Goal: Information Seeking & Learning: Learn about a topic

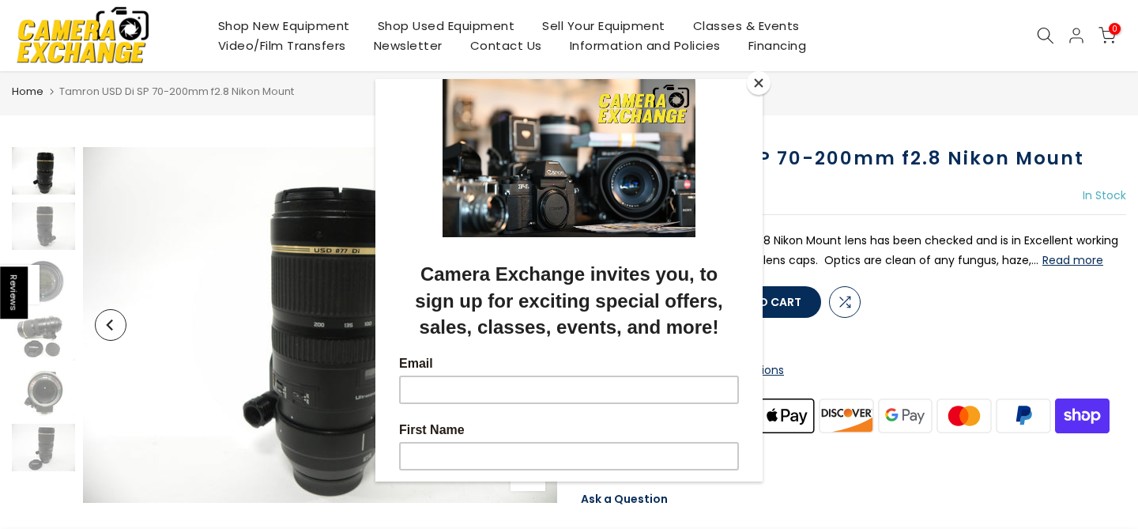
scroll to position [36, 0]
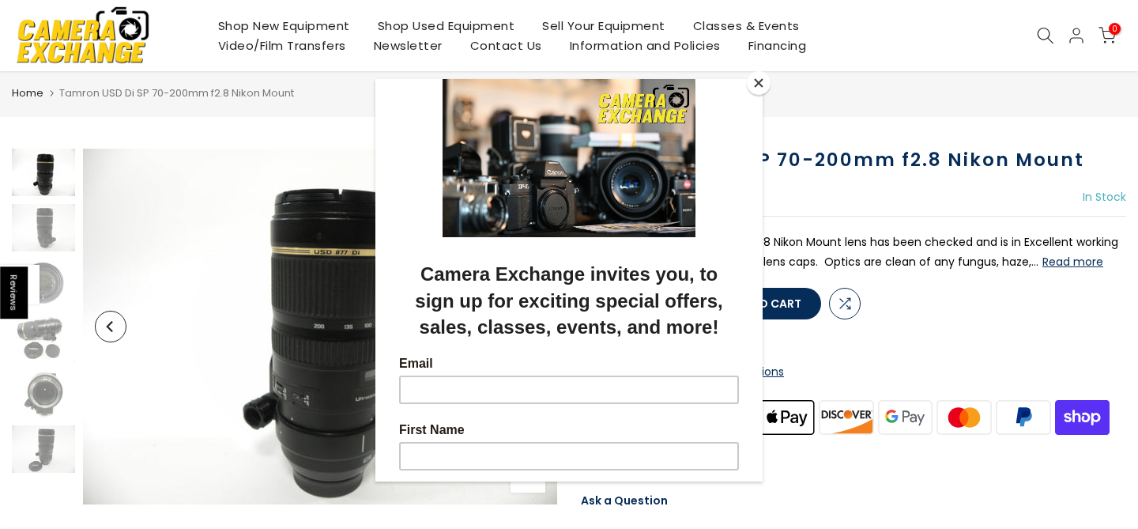
click at [1047, 258] on div at bounding box center [569, 264] width 1138 height 529
click at [760, 89] on button "Close" at bounding box center [759, 83] width 24 height 24
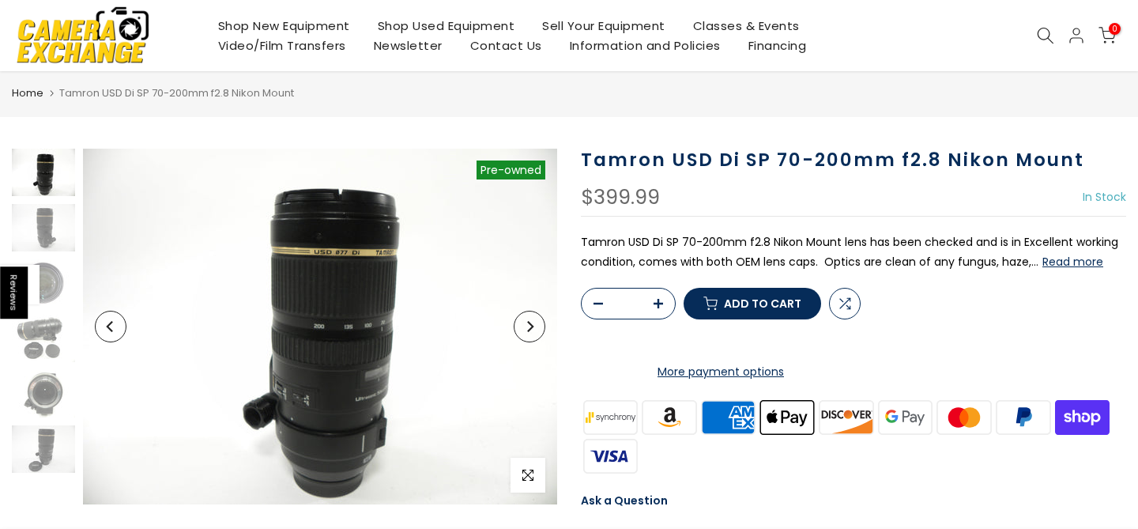
click at [1071, 258] on button "Read more" at bounding box center [1072, 261] width 61 height 14
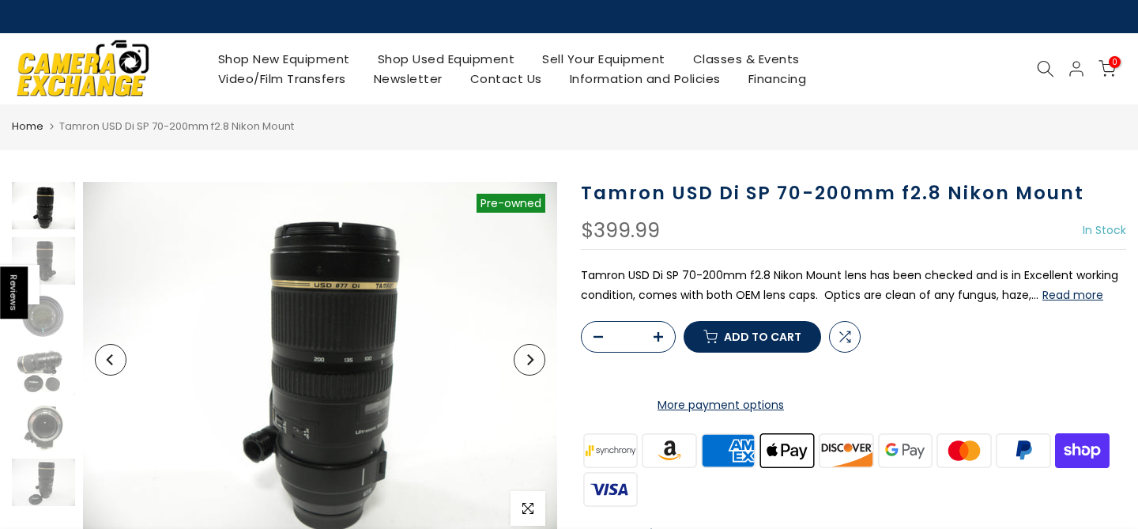
scroll to position [0, 0]
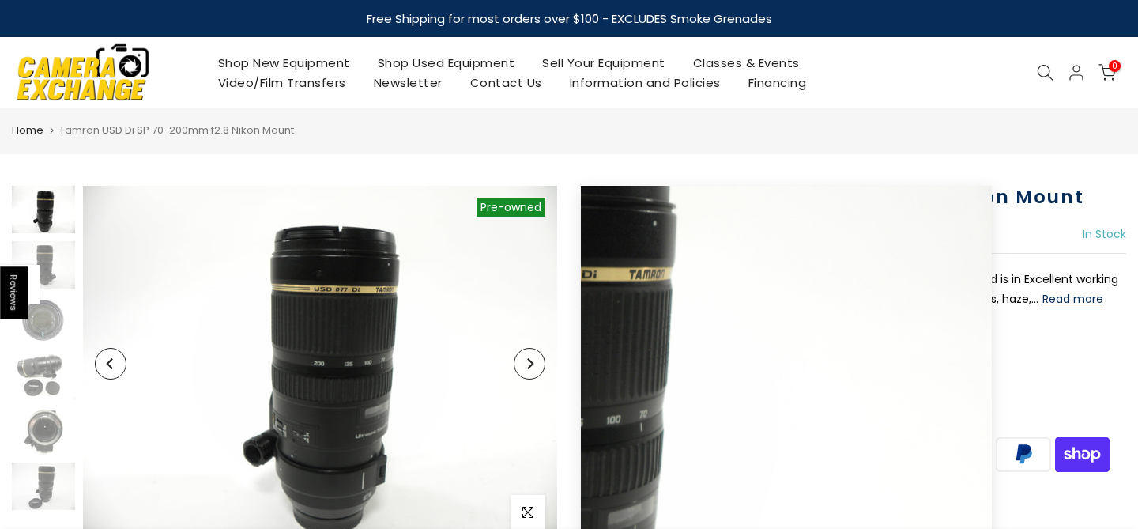
click at [537, 360] on button "Next" at bounding box center [530, 364] width 32 height 32
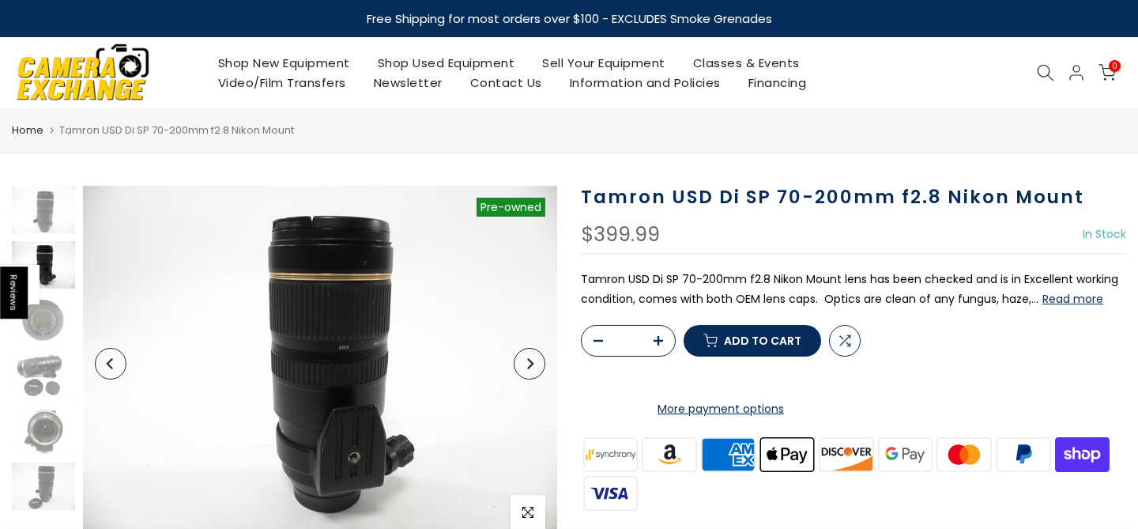
click at [531, 363] on icon "Next" at bounding box center [529, 363] width 11 height 11
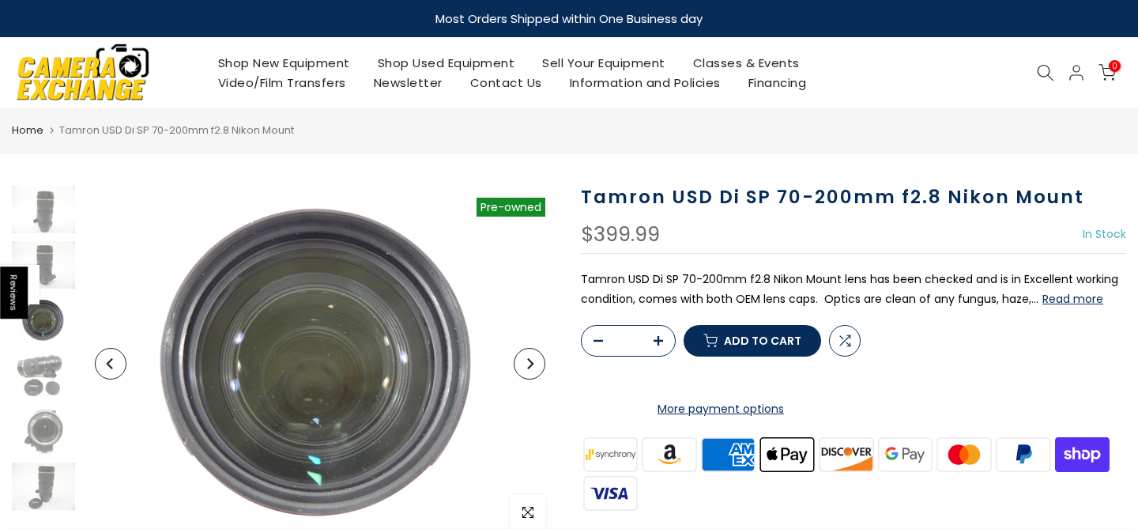
click at [531, 363] on icon "Next" at bounding box center [529, 363] width 11 height 11
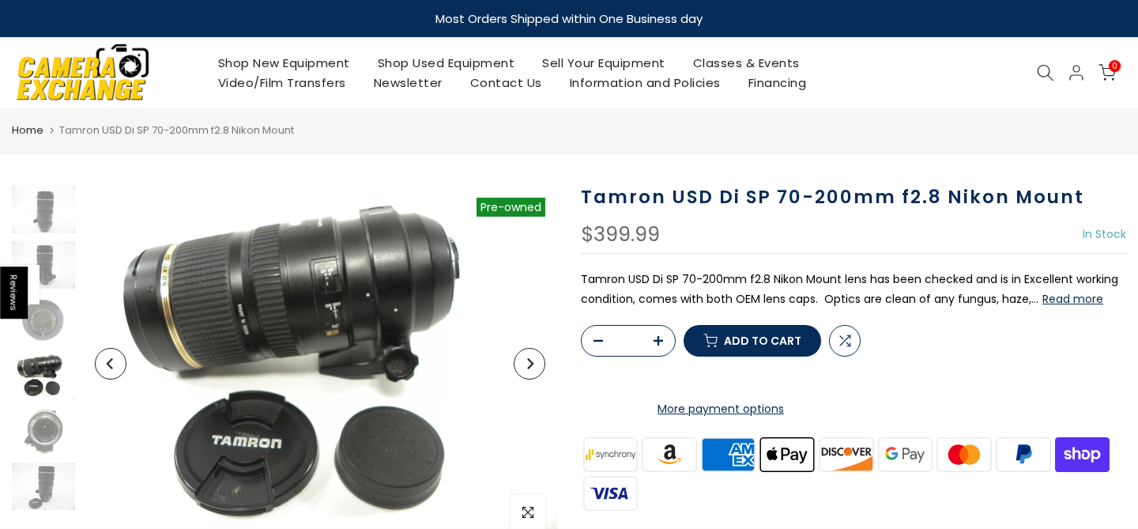
click at [531, 363] on icon "Next" at bounding box center [529, 363] width 11 height 11
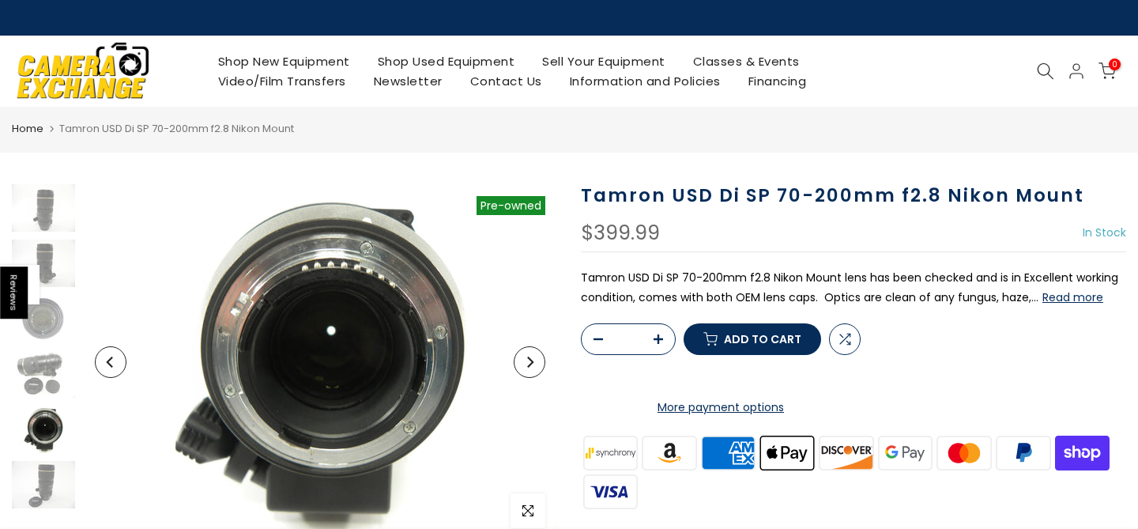
click at [531, 363] on icon "Next" at bounding box center [530, 361] width 6 height 11
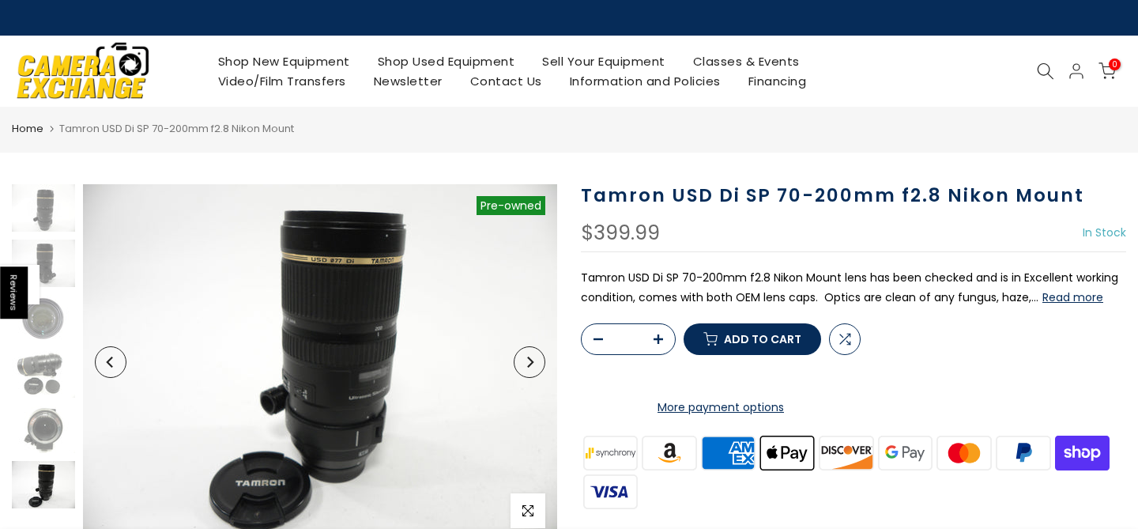
click at [531, 363] on icon "Next" at bounding box center [530, 361] width 6 height 11
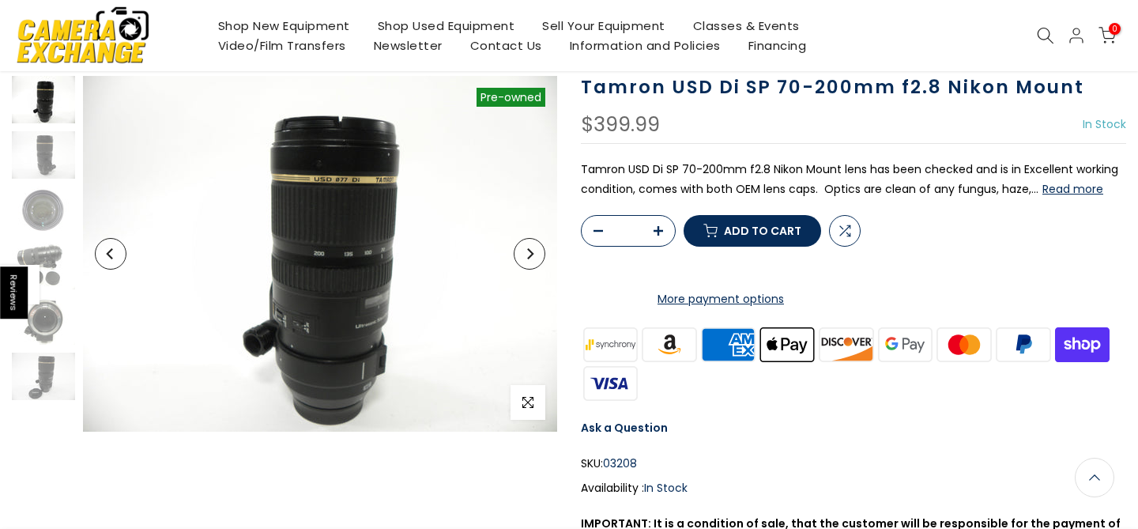
scroll to position [111, 0]
